Goal: Use online tool/utility: Utilize a website feature to perform a specific function

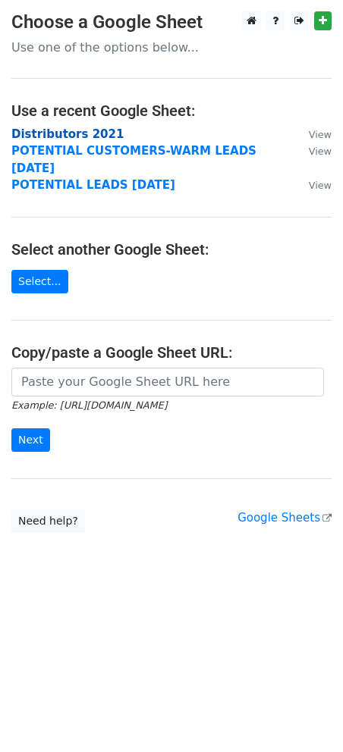
click at [86, 138] on strong "Distributors 2021" at bounding box center [67, 134] width 112 height 14
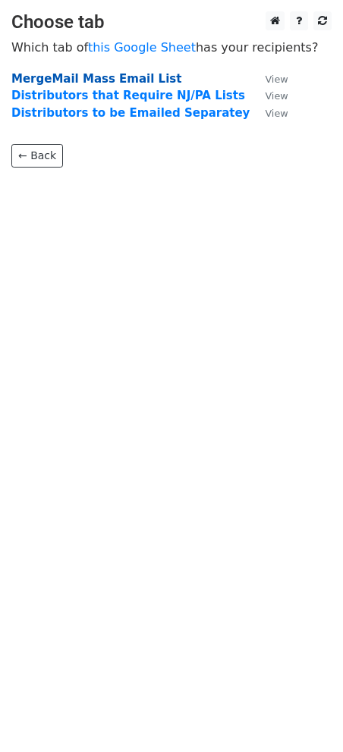
click at [133, 82] on strong "MergeMail Mass Email List" at bounding box center [96, 79] width 170 height 14
